Goal: Find specific page/section: Find specific page/section

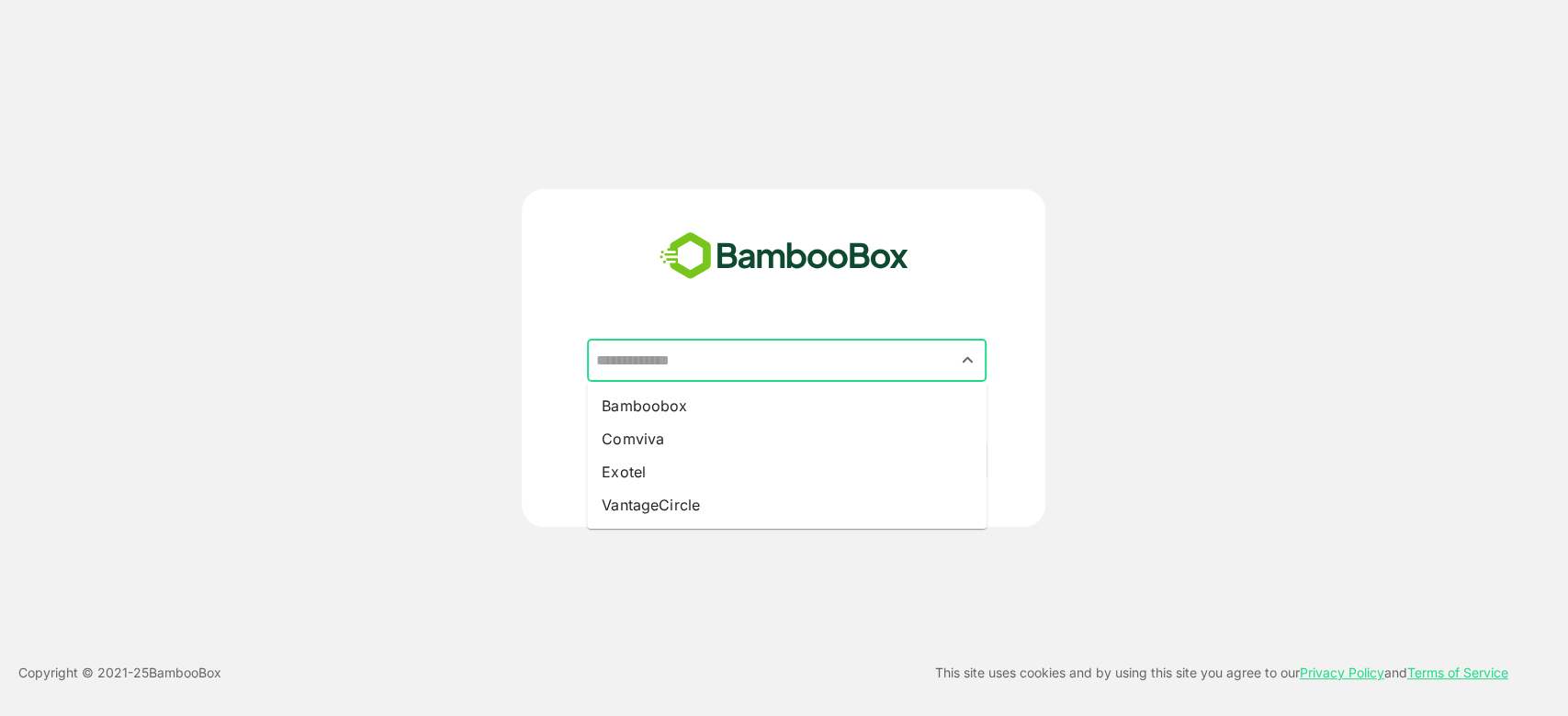
click at [745, 362] on input "text" at bounding box center [786, 360] width 392 height 35
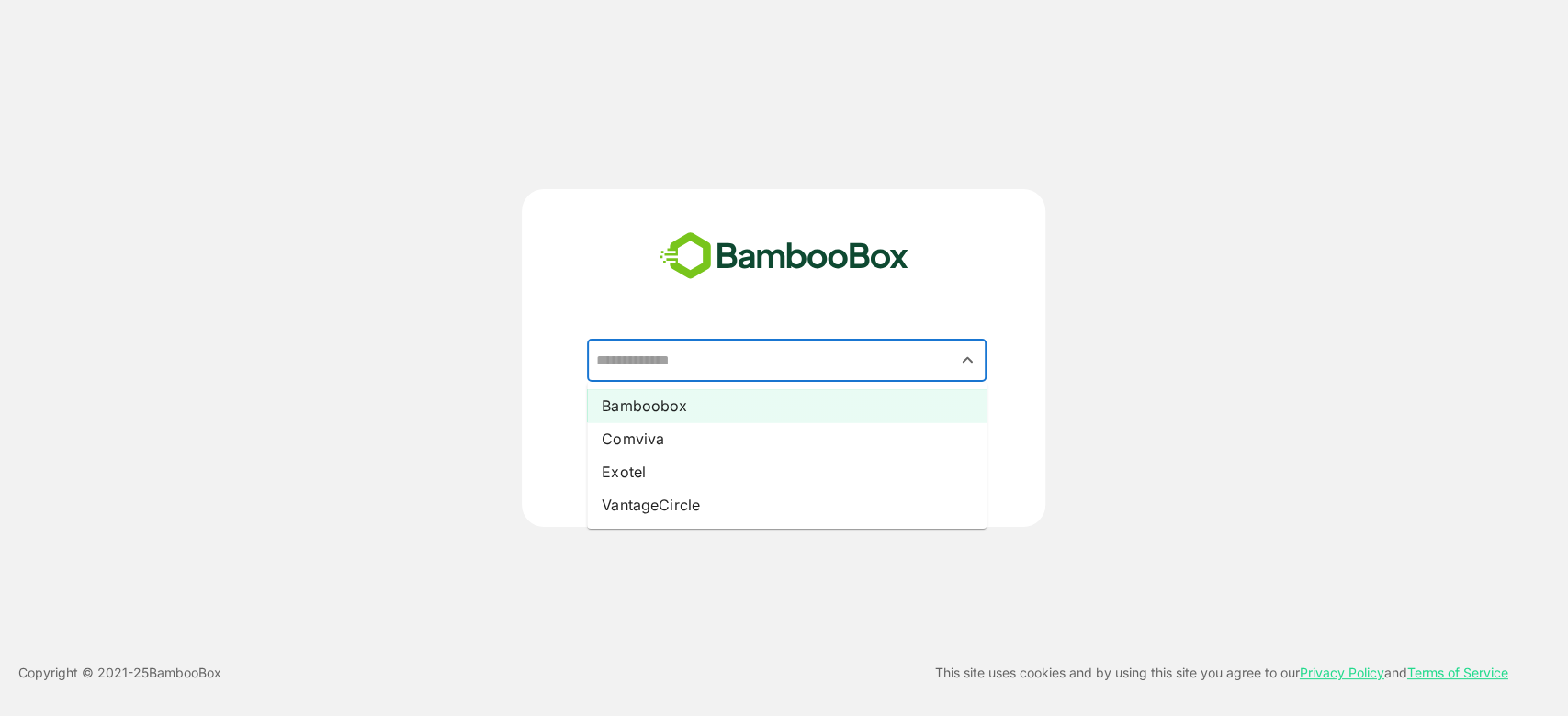
click at [691, 406] on li "Bamboobox" at bounding box center [787, 406] width 399 height 33
type input "*********"
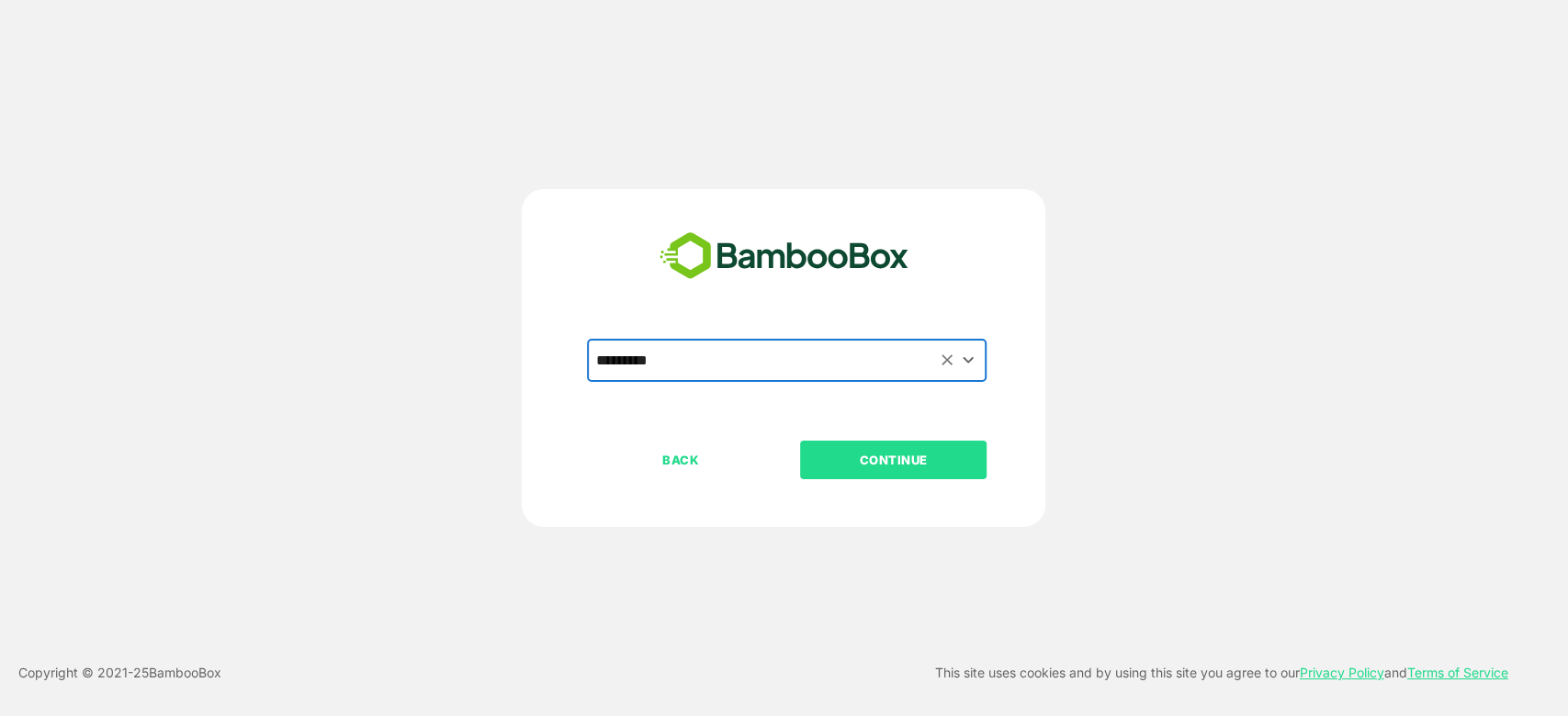
click at [908, 459] on p "CONTINUE" at bounding box center [894, 459] width 184 height 20
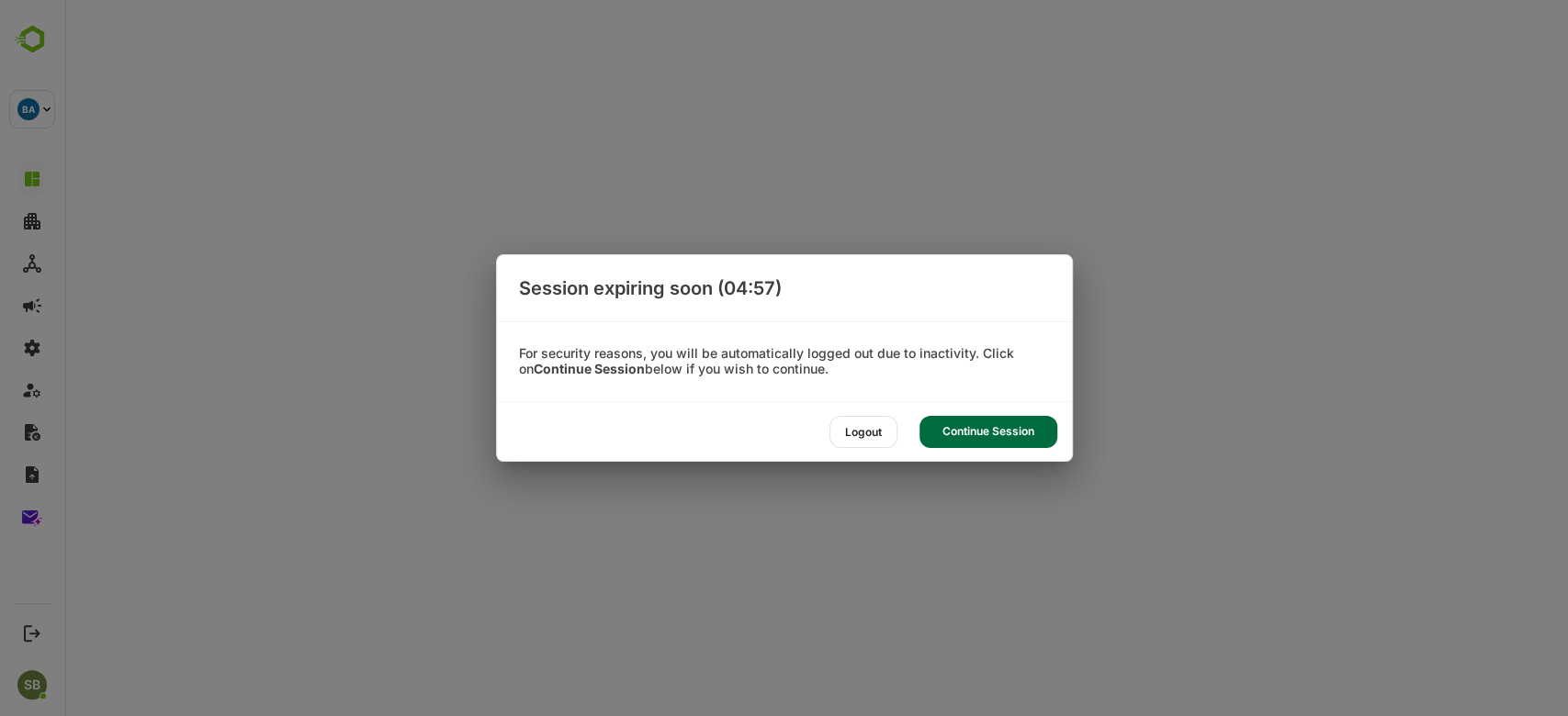
click at [963, 437] on div "Continue Session" at bounding box center [988, 431] width 138 height 32
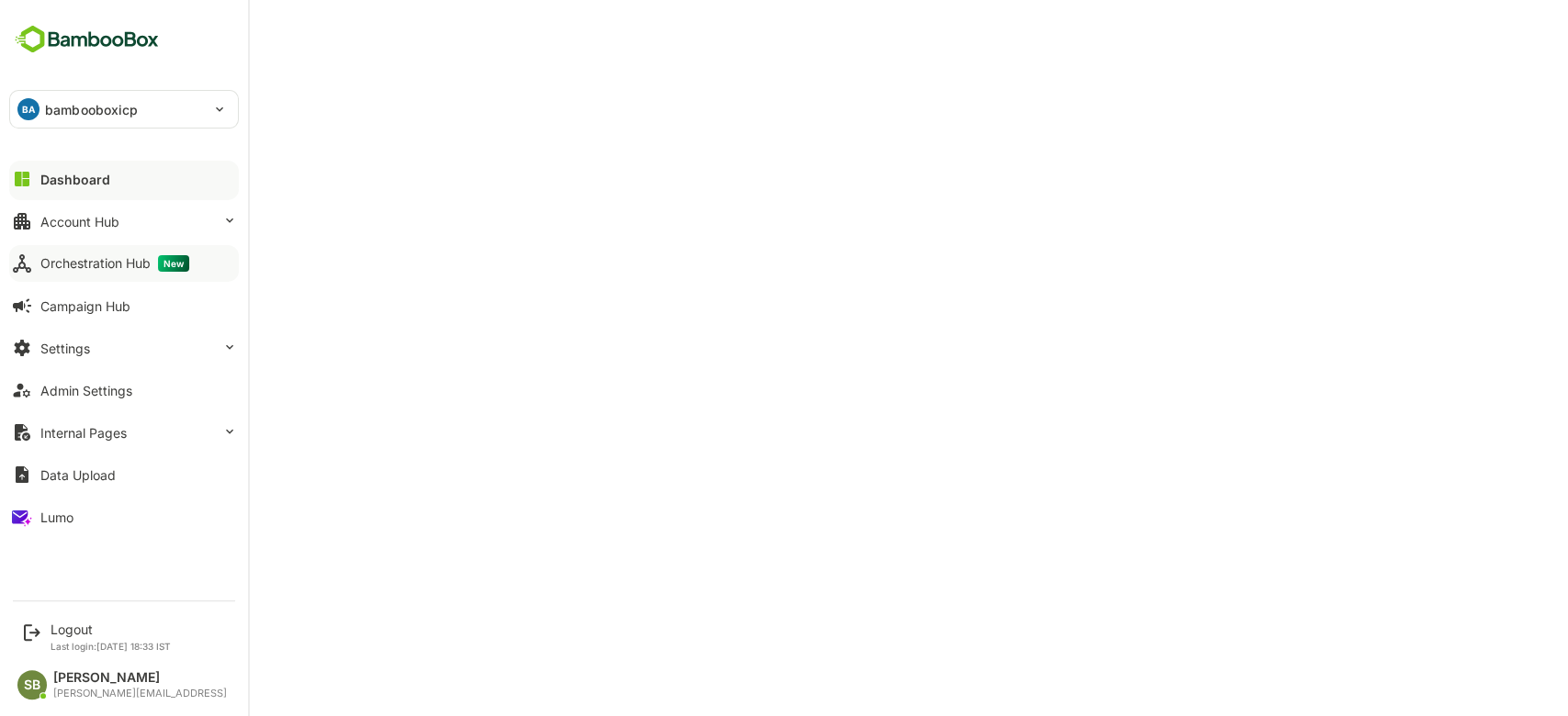
click at [125, 256] on div "Orchestration Hub New" at bounding box center [115, 263] width 149 height 16
